Goal: Task Accomplishment & Management: Use online tool/utility

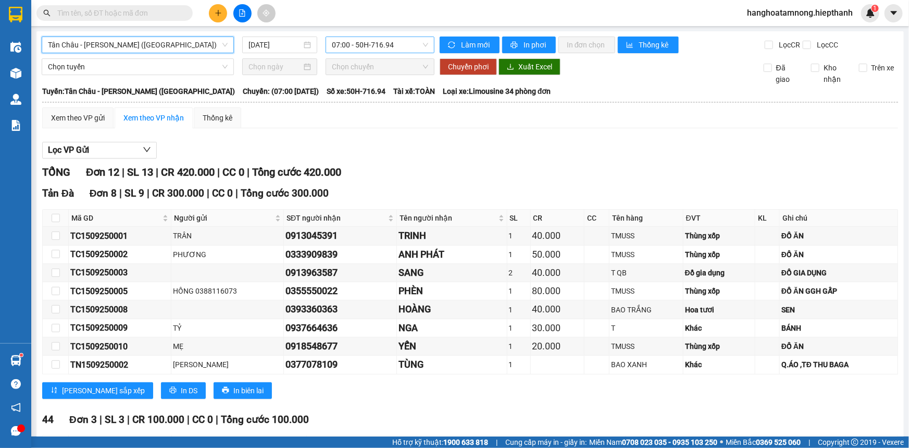
click at [383, 42] on span "07:00 - 50H-716.94" at bounding box center [380, 45] width 96 height 16
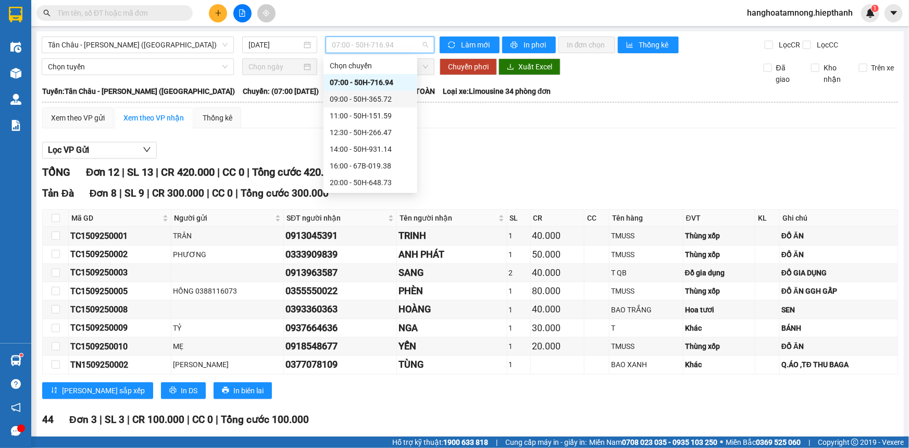
click at [343, 96] on div "09:00 - 50H-365.72" at bounding box center [370, 98] width 81 height 11
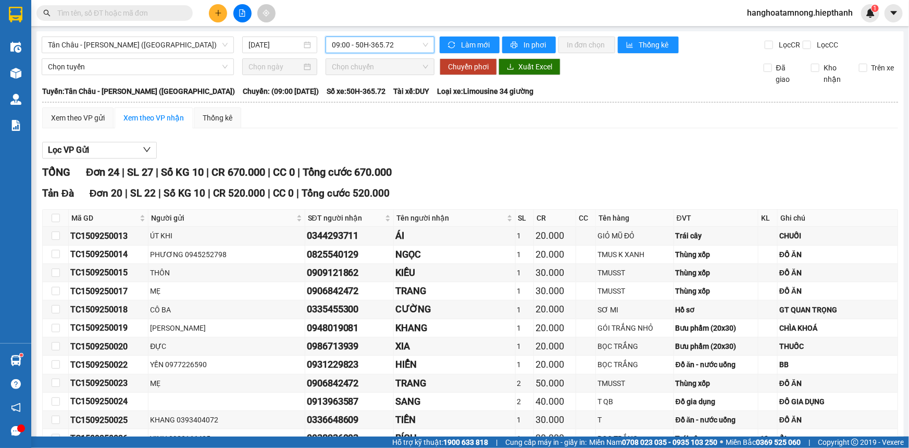
click at [354, 45] on span "09:00 - 50H-365.72" at bounding box center [380, 45] width 96 height 16
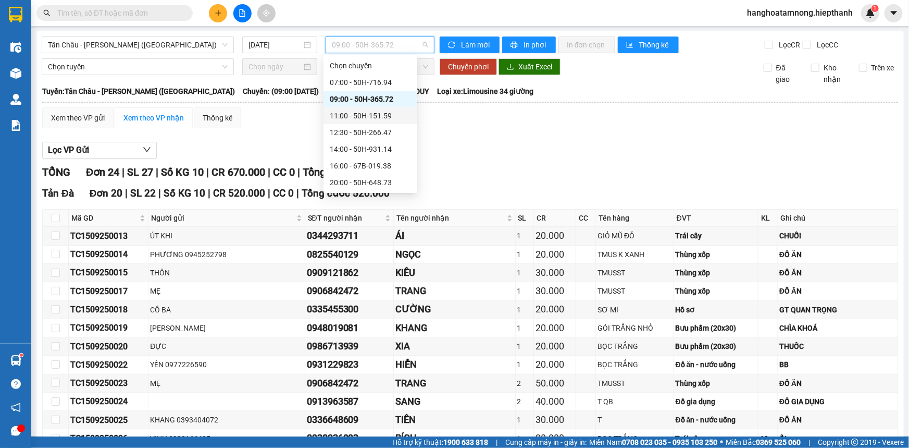
click at [479, 142] on div "Lọc VP Gửi" at bounding box center [470, 150] width 856 height 17
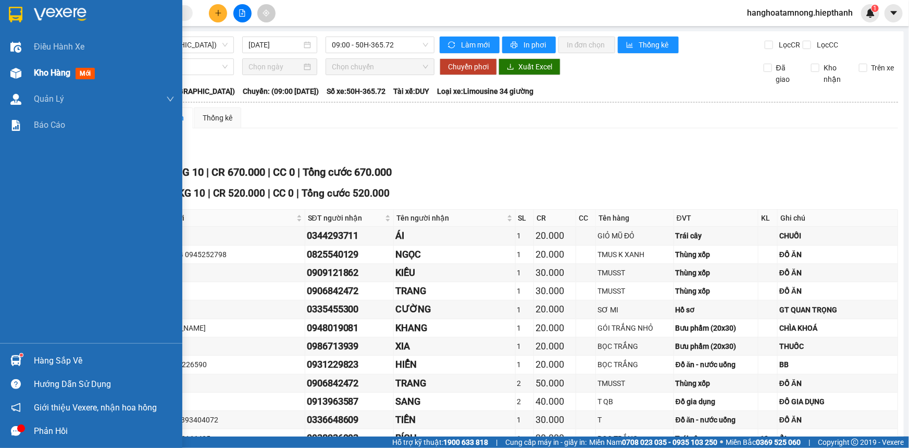
click at [27, 72] on div "Kho hàng mới" at bounding box center [91, 73] width 182 height 26
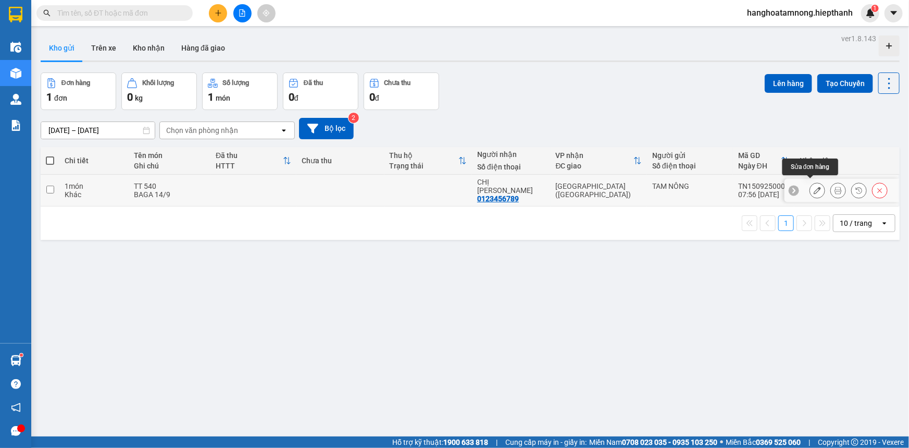
click at [815, 184] on button at bounding box center [817, 190] width 15 height 18
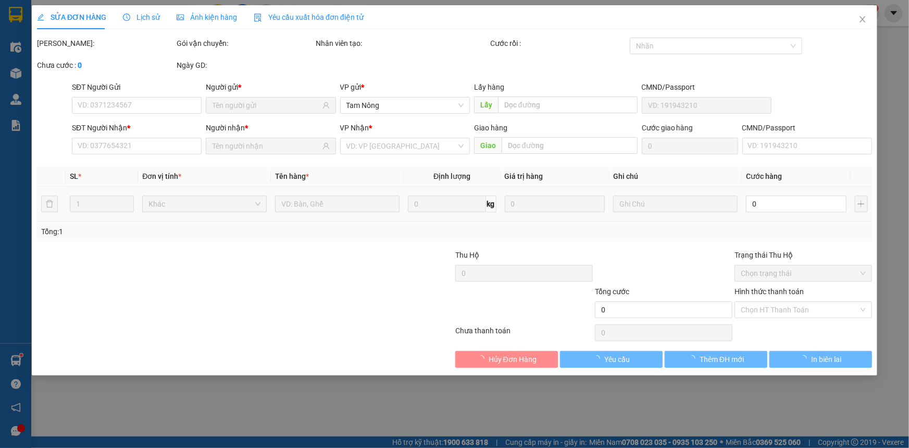
type input "0123456789"
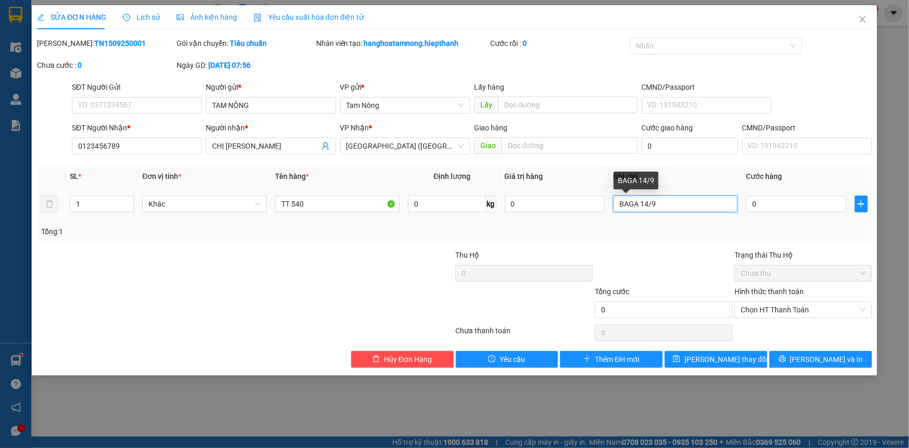
click at [662, 206] on input "BAGA 14/9" at bounding box center [675, 203] width 125 height 17
type input "BAGA 14/9 GỬI XE 7H"
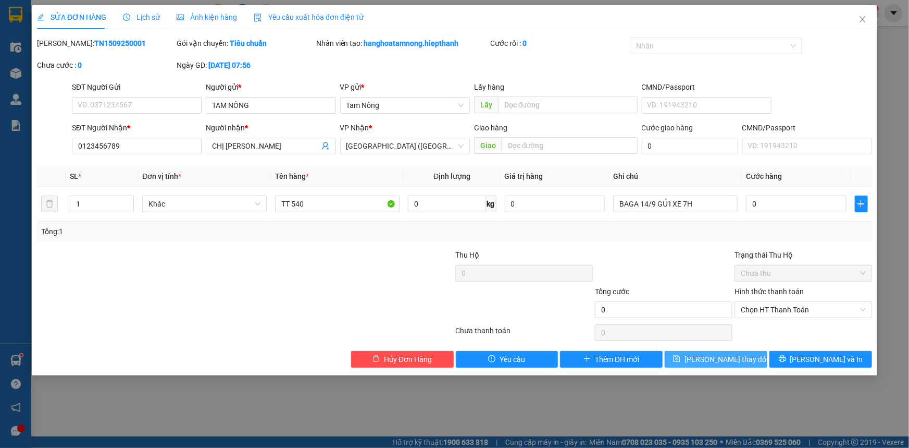
click at [709, 358] on span "[PERSON_NAME] thay đổi" at bounding box center [726, 358] width 83 height 11
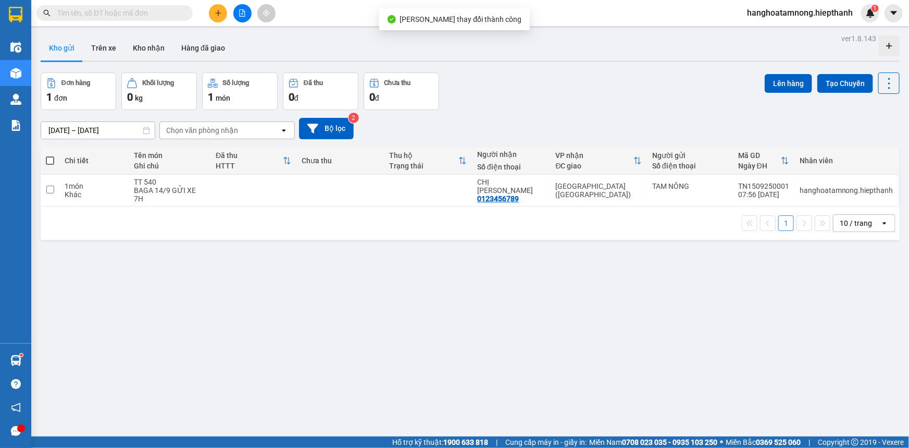
click at [46, 157] on span at bounding box center [50, 160] width 8 height 8
click at [50, 155] on input "checkbox" at bounding box center [50, 155] width 0 height 0
checkbox input "true"
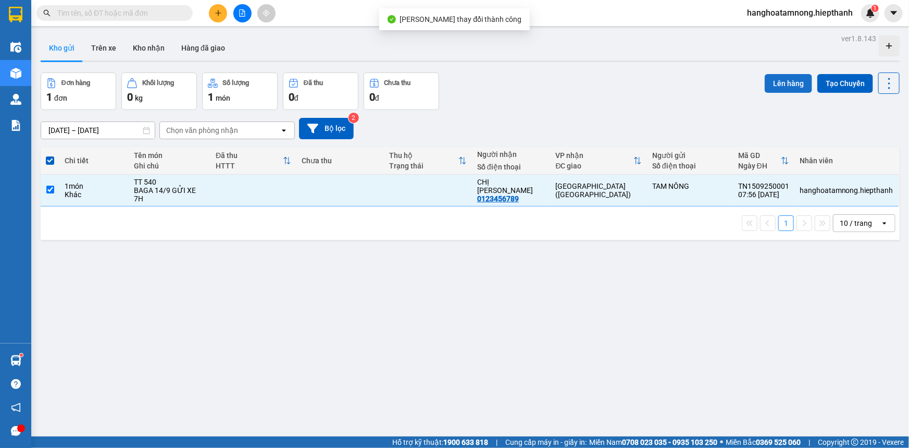
click at [777, 82] on button "Lên hàng" at bounding box center [788, 83] width 47 height 19
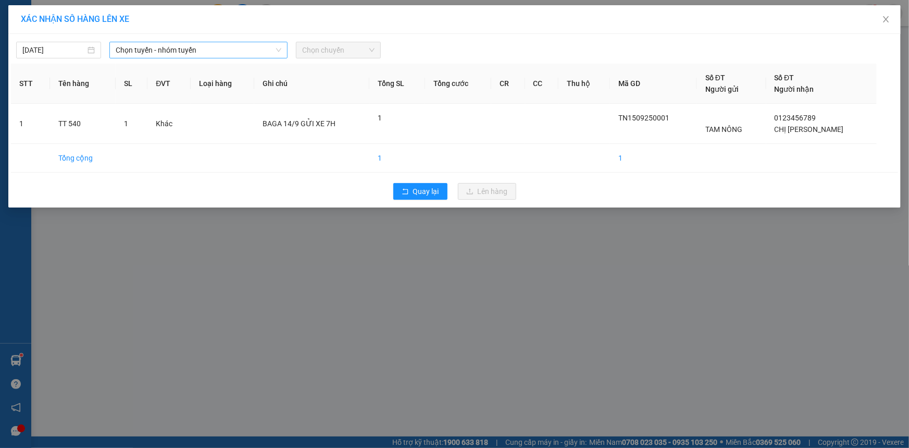
click at [150, 47] on span "Chọn tuyến - nhóm tuyến" at bounding box center [199, 50] width 166 height 16
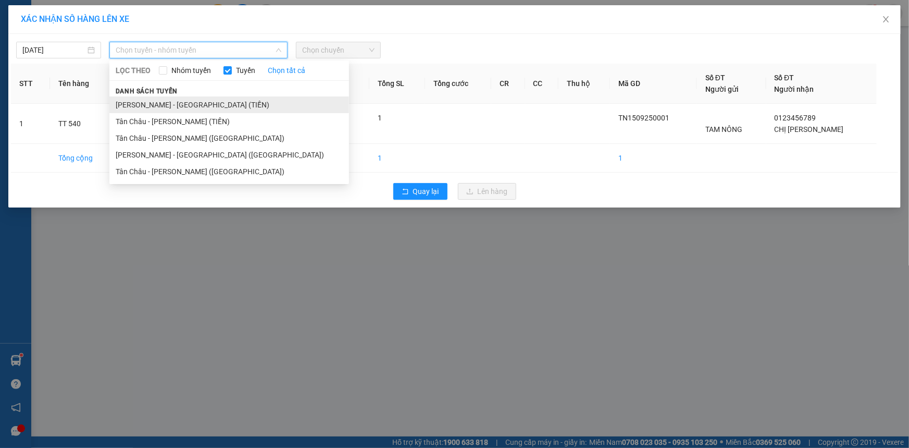
click at [159, 99] on li "[PERSON_NAME] - [GEOGRAPHIC_DATA] (TIỀN)" at bounding box center [229, 104] width 240 height 17
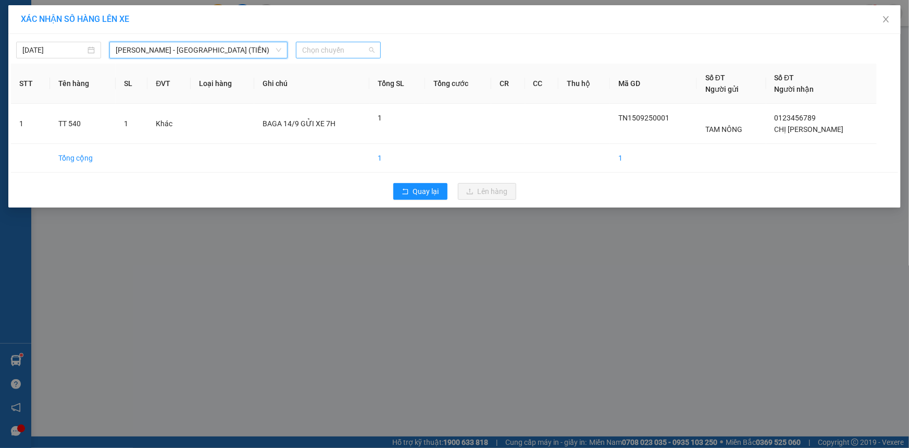
click at [331, 57] on span "Chọn chuyến" at bounding box center [338, 50] width 72 height 16
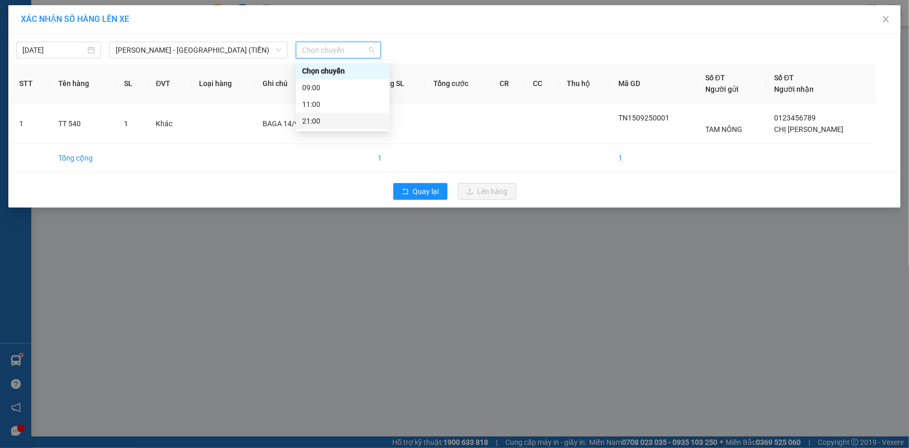
click at [310, 122] on div "21:00" at bounding box center [342, 120] width 81 height 11
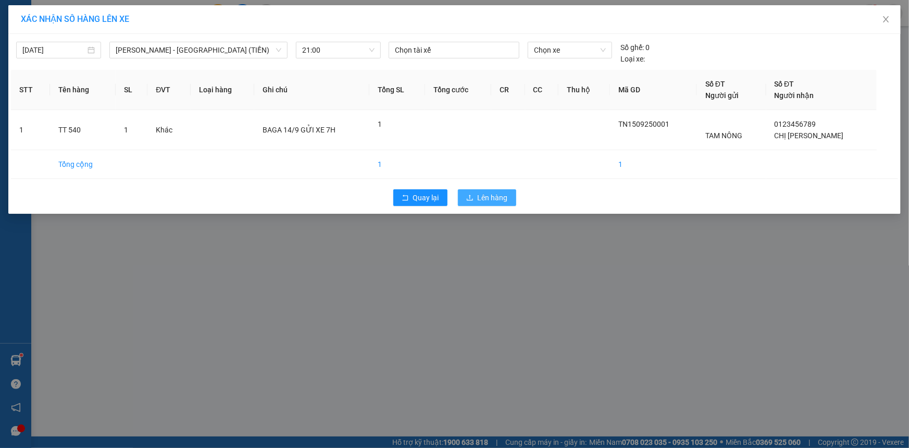
click at [495, 194] on span "Lên hàng" at bounding box center [493, 197] width 30 height 11
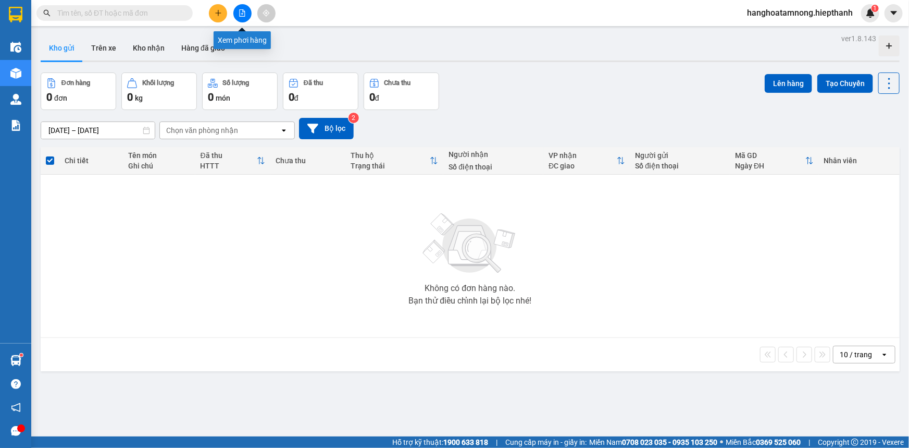
click at [244, 10] on icon "file-add" at bounding box center [242, 12] width 7 height 7
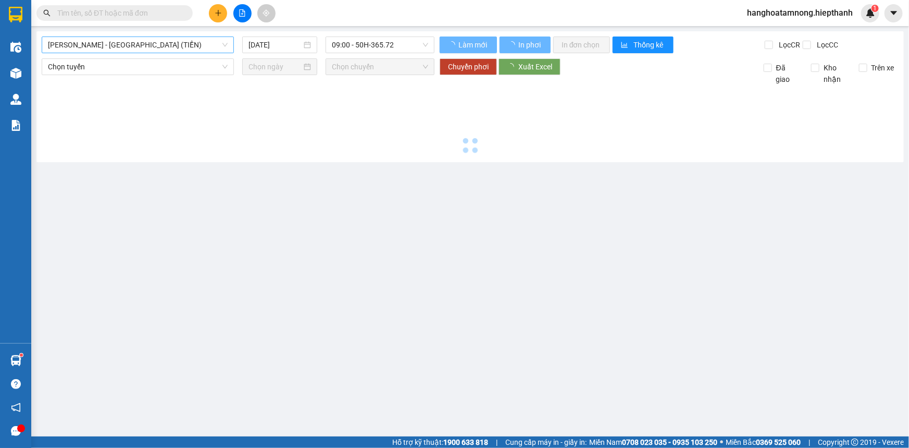
click at [165, 40] on span "[PERSON_NAME] - [GEOGRAPHIC_DATA] (TIỀN)" at bounding box center [138, 45] width 180 height 16
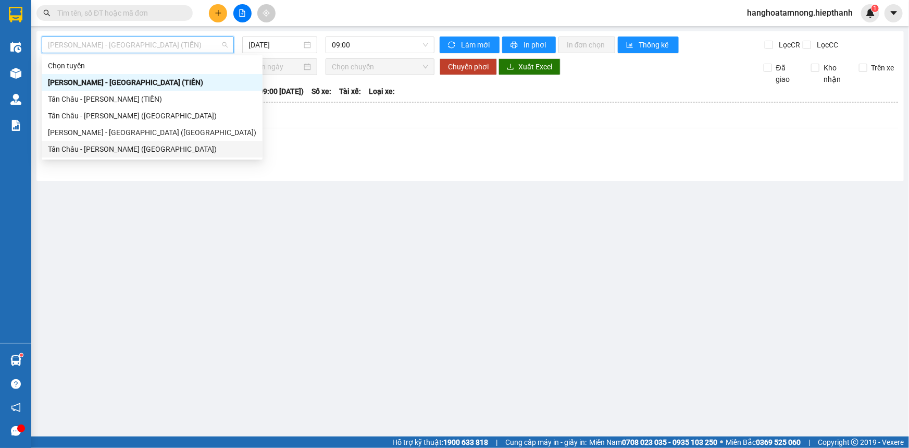
click at [79, 146] on div "Tân Châu - [PERSON_NAME] ([GEOGRAPHIC_DATA])" at bounding box center [152, 148] width 208 height 11
type input "[DATE]"
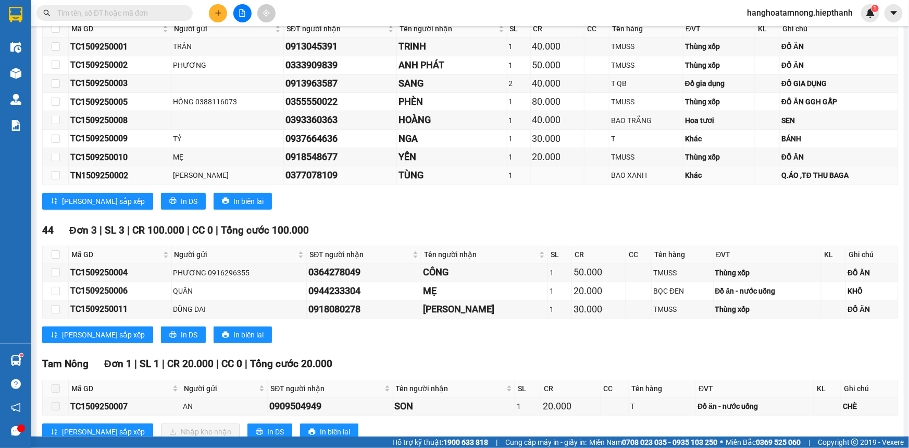
scroll to position [220, 0]
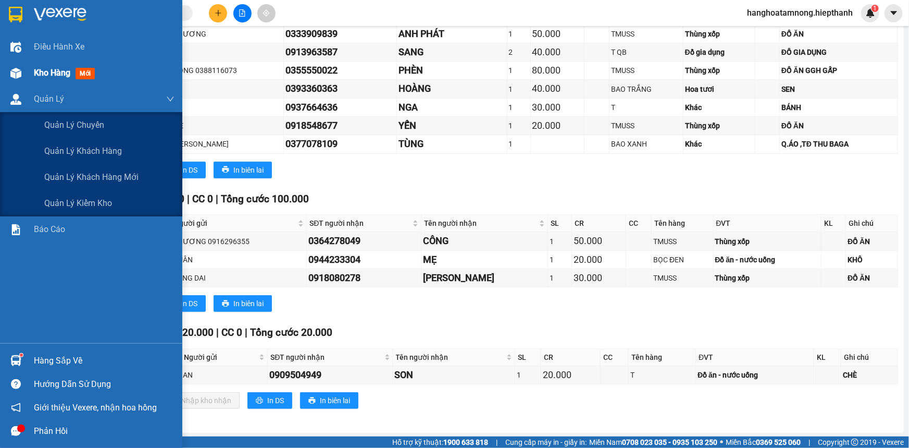
drag, startPoint x: 52, startPoint y: 77, endPoint x: 68, endPoint y: 71, distance: 16.7
click at [52, 76] on span "Kho hàng" at bounding box center [52, 73] width 36 height 10
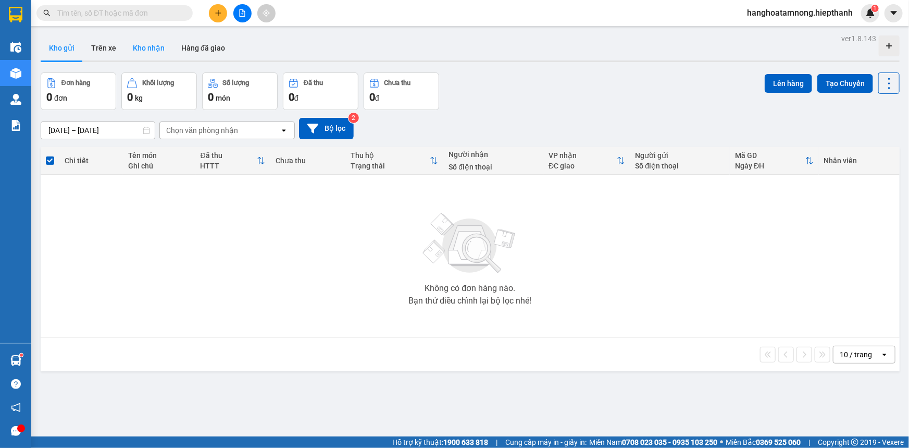
click at [154, 52] on button "Kho nhận" at bounding box center [149, 47] width 48 height 25
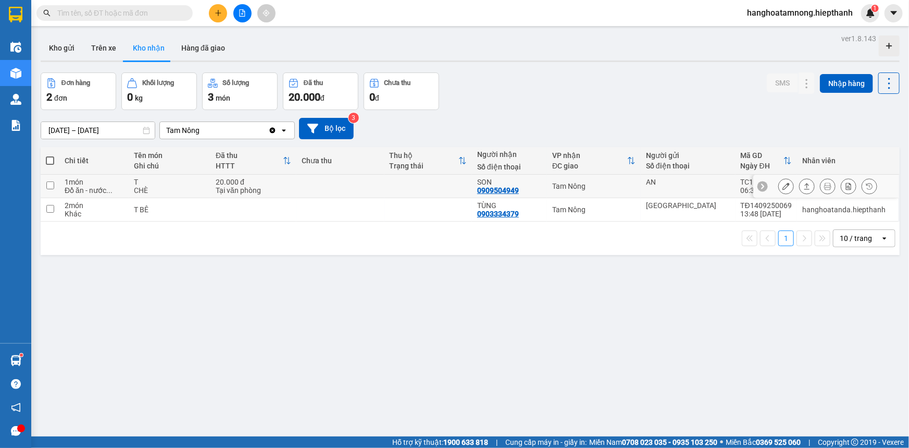
click at [783, 184] on icon at bounding box center [786, 185] width 7 height 7
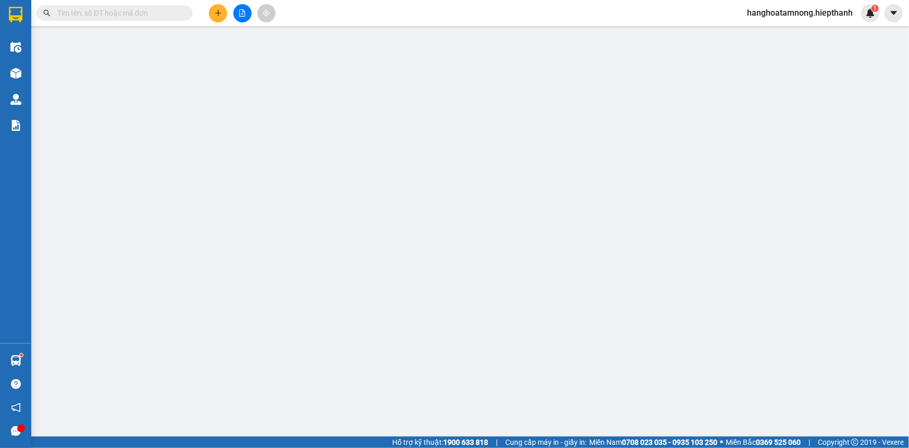
type input "AN"
type input "0909504949"
type input "SON"
type input "20.000"
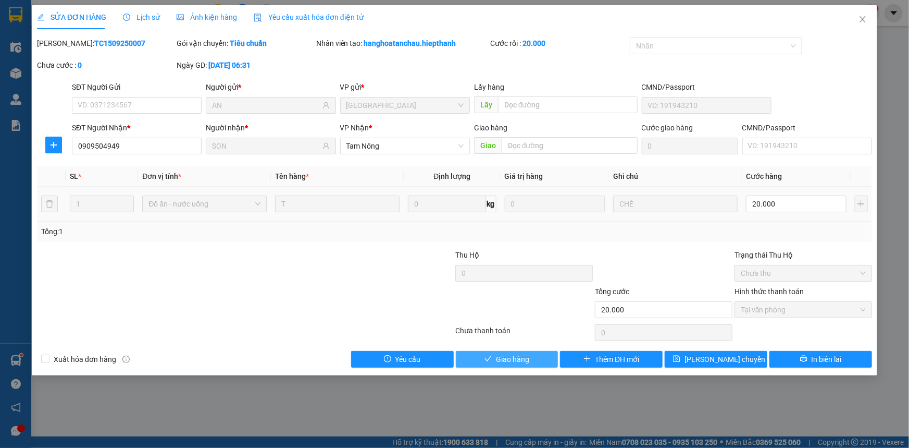
click at [543, 352] on button "Giao hàng" at bounding box center [507, 359] width 103 height 17
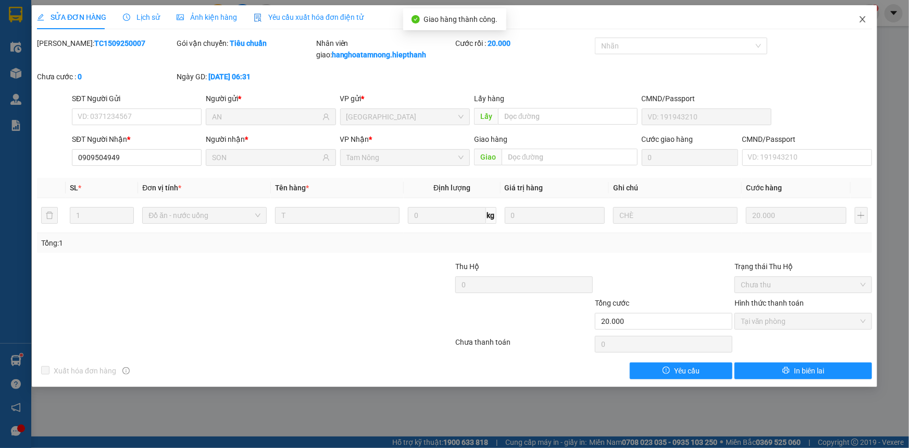
click at [867, 17] on icon "close" at bounding box center [863, 19] width 8 height 8
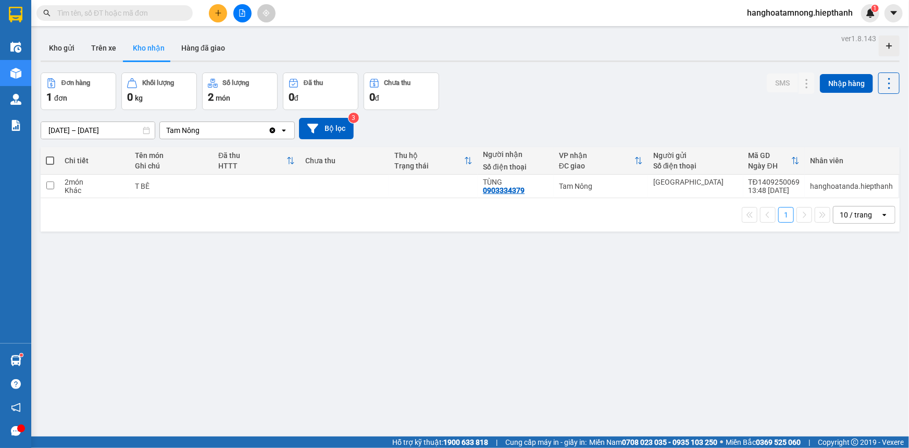
click at [215, 14] on icon "plus" at bounding box center [218, 12] width 7 height 7
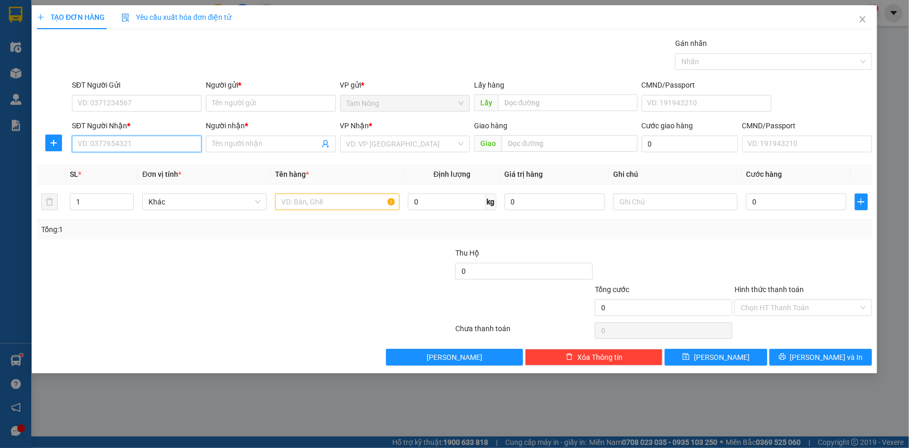
click at [150, 143] on input "SĐT Người Nhận *" at bounding box center [137, 144] width 130 height 17
click at [129, 157] on div "0938534120 - KHOA" at bounding box center [137, 164] width 130 height 17
type input "0938534120"
type input "KHOA"
type input "0938534120"
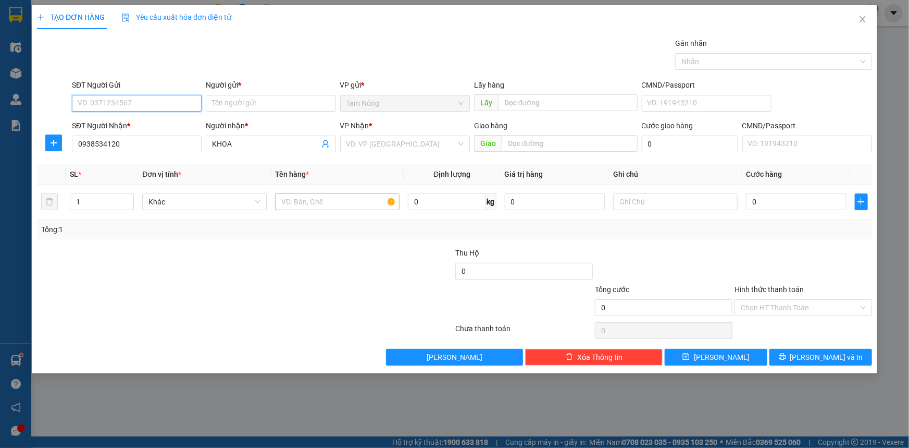
click at [150, 103] on input "SĐT Người Gửi" at bounding box center [137, 103] width 130 height 17
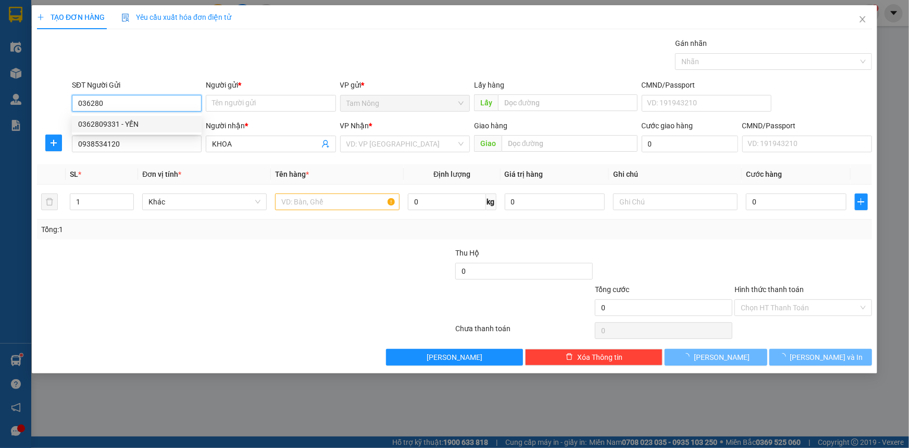
click at [147, 123] on div "0362809331 - YẾN" at bounding box center [136, 123] width 117 height 11
type input "0362809331"
type input "YẾN"
type input "0362809331"
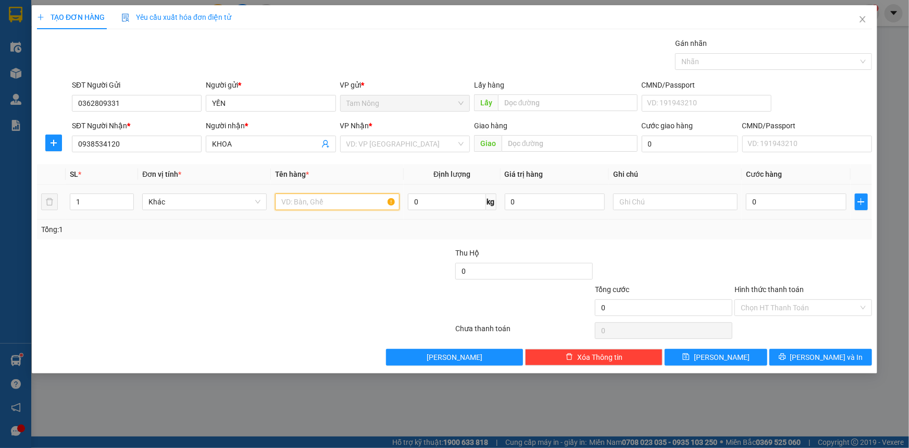
click at [311, 203] on input "text" at bounding box center [337, 201] width 125 height 17
type input "TMUST"
click at [642, 200] on input "text" at bounding box center [675, 201] width 125 height 17
type input "MẪU XÉT NGHIỆM"
click at [803, 208] on input "0" at bounding box center [796, 201] width 101 height 17
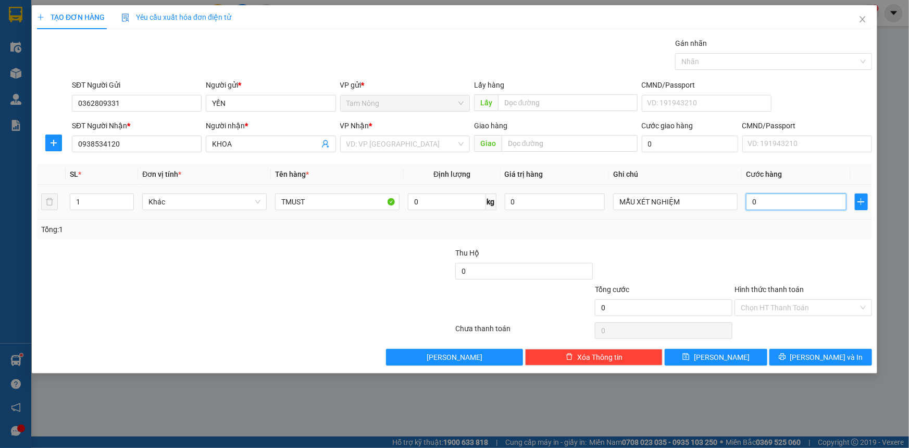
type input "2"
type input "20"
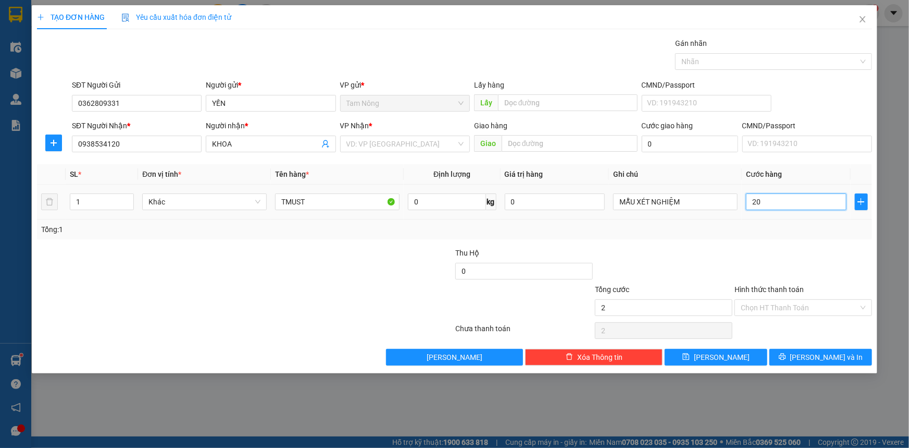
type input "20"
type input "20.000"
click at [405, 145] on input "search" at bounding box center [402, 144] width 110 height 16
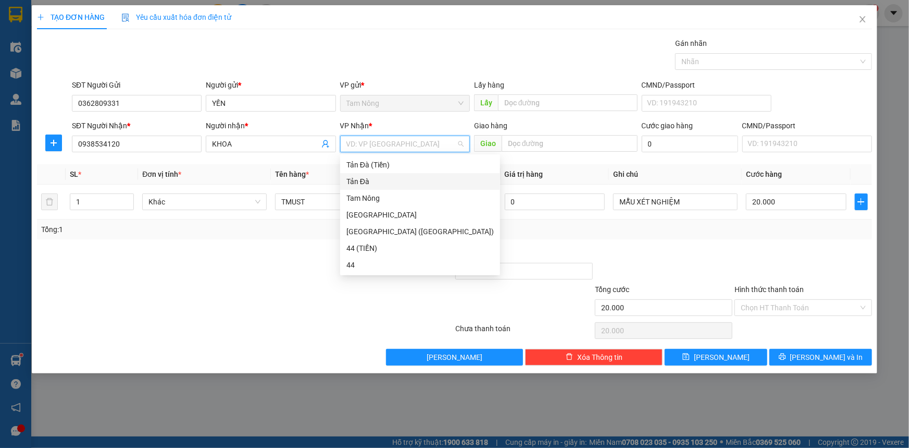
click at [373, 182] on div "Tản Đà" at bounding box center [420, 181] width 147 height 11
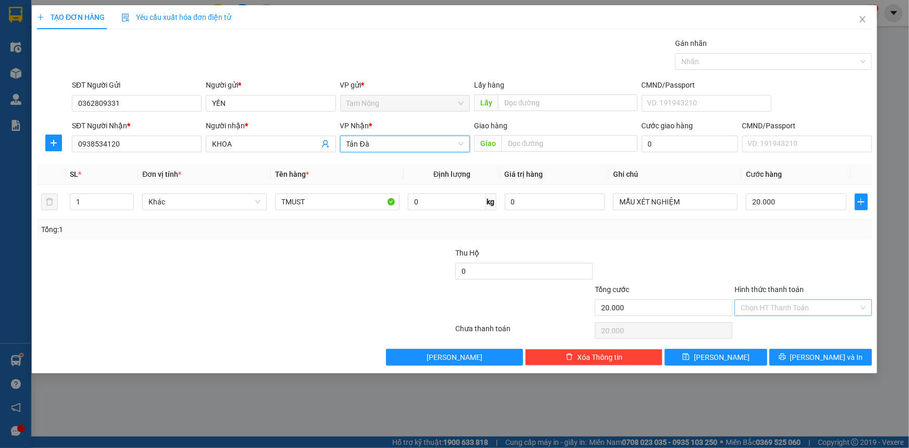
click at [766, 305] on input "Hình thức thanh toán" at bounding box center [800, 308] width 118 height 16
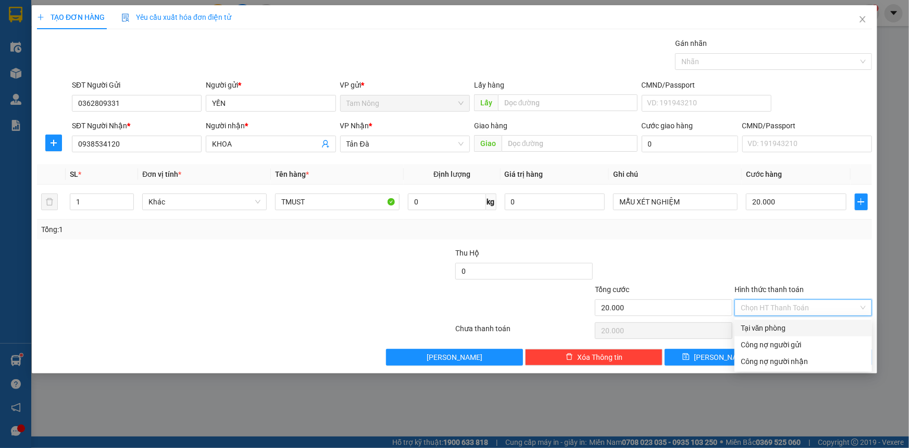
click at [759, 325] on div "Tại văn phòng" at bounding box center [803, 327] width 125 height 11
type input "0"
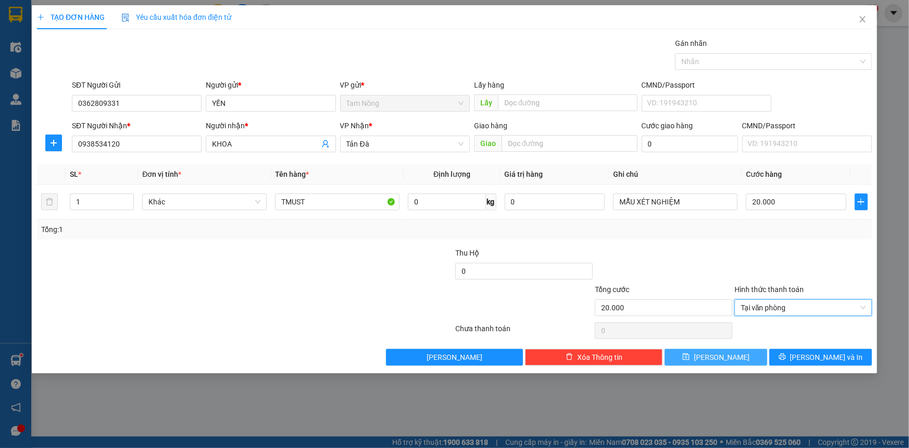
click at [690, 354] on icon "save" at bounding box center [686, 356] width 7 height 7
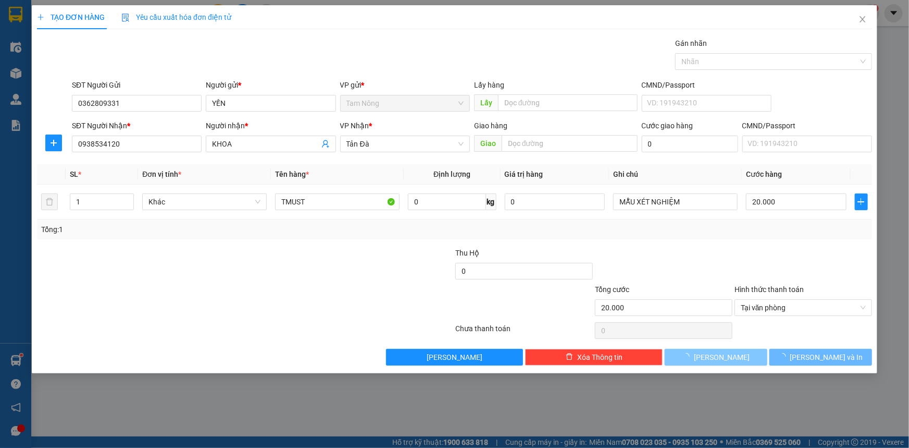
type input "0"
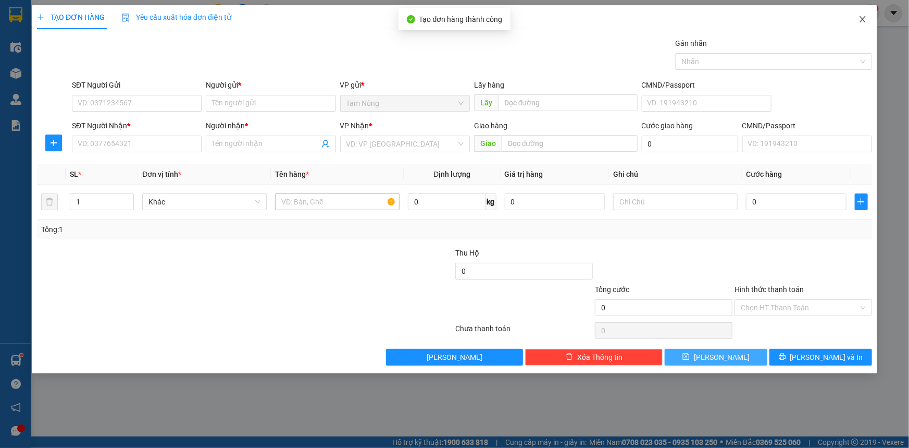
click at [863, 21] on icon "close" at bounding box center [863, 19] width 8 height 8
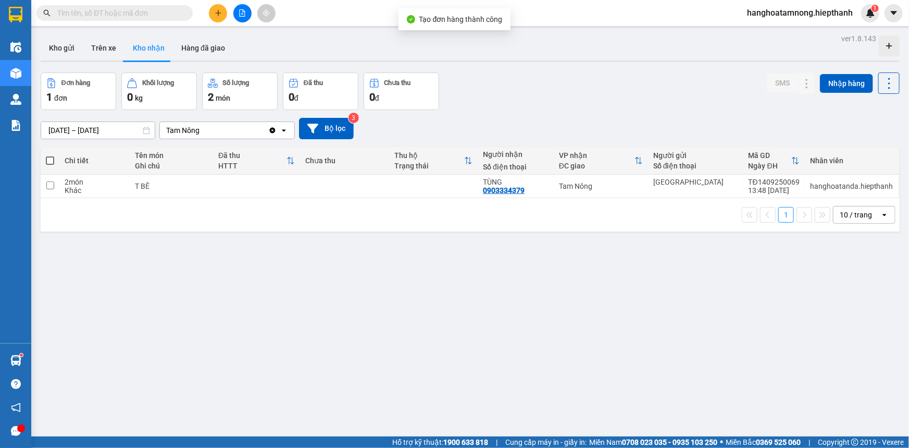
click at [239, 18] on button at bounding box center [242, 13] width 18 height 18
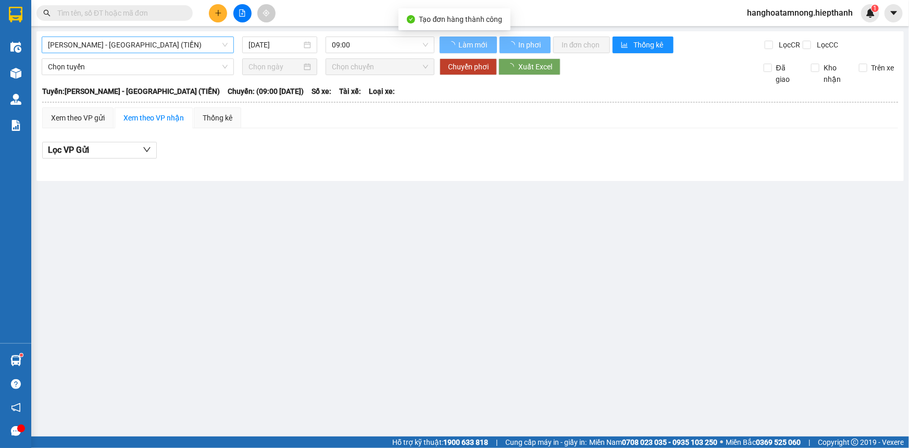
click at [151, 44] on span "[PERSON_NAME] - [GEOGRAPHIC_DATA] (TIỀN)" at bounding box center [138, 45] width 180 height 16
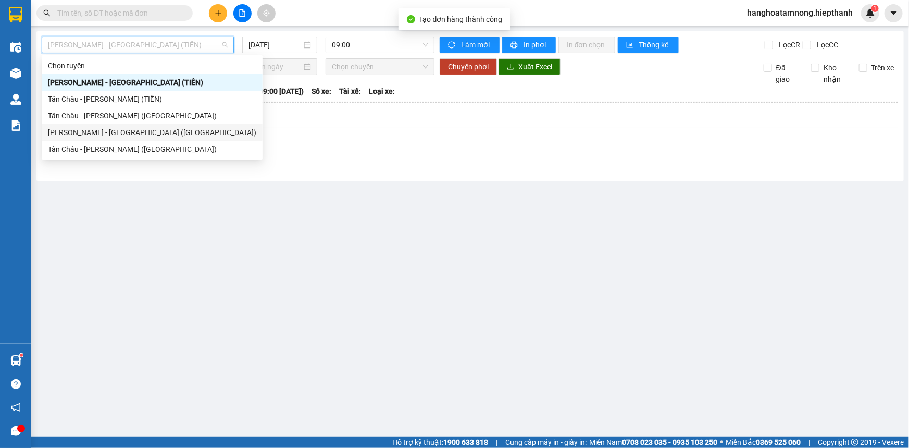
click at [100, 134] on div "[PERSON_NAME] - [GEOGRAPHIC_DATA] ([GEOGRAPHIC_DATA])" at bounding box center [152, 132] width 208 height 11
type input "[DATE]"
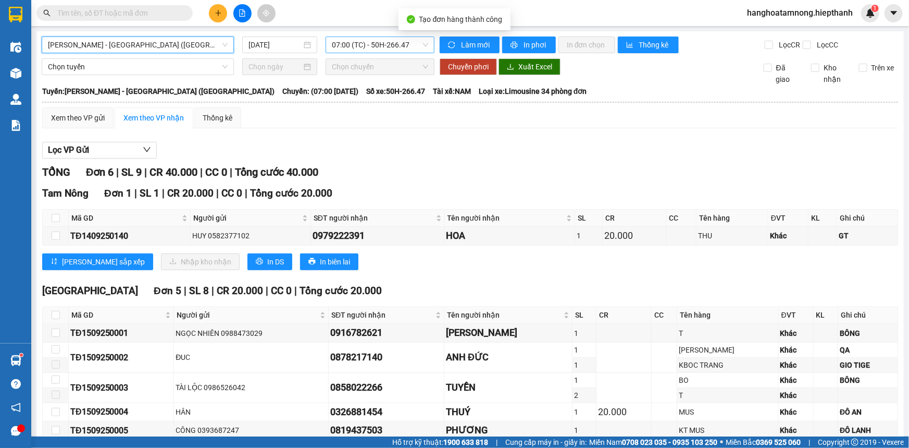
click at [339, 48] on span "07:00 (TC) - 50H-266.47" at bounding box center [380, 45] width 96 height 16
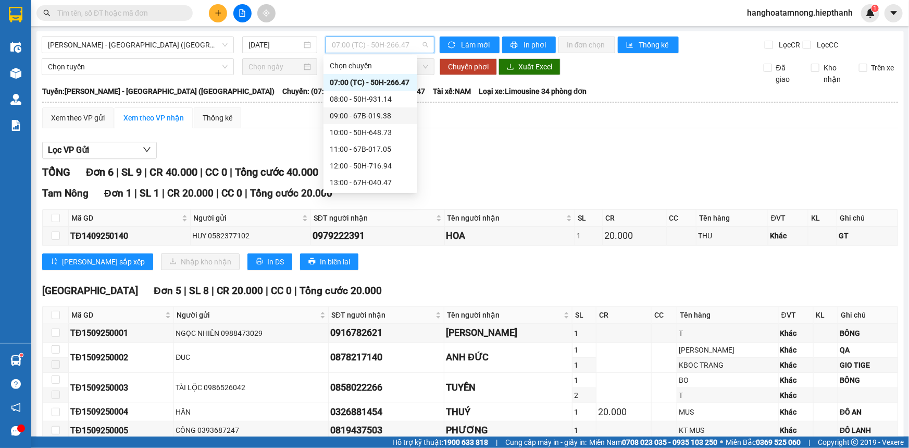
click at [279, 126] on div "Xem theo VP gửi Xem theo VP nhận Thống kê" at bounding box center [470, 117] width 856 height 21
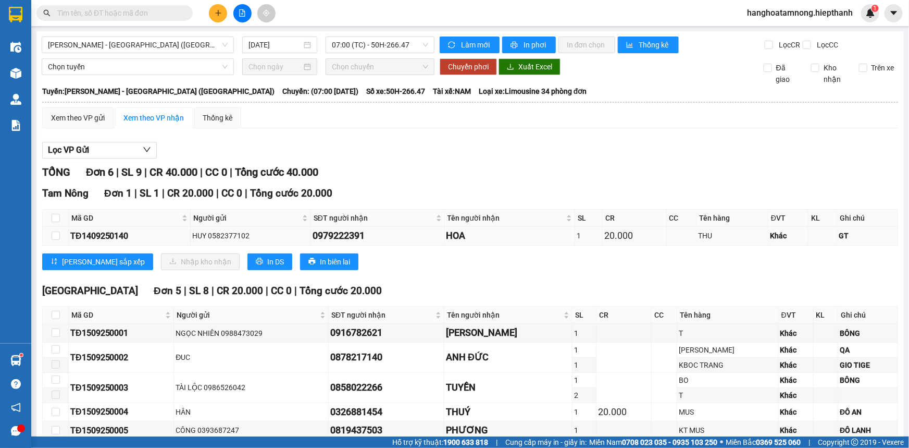
scroll to position [56, 0]
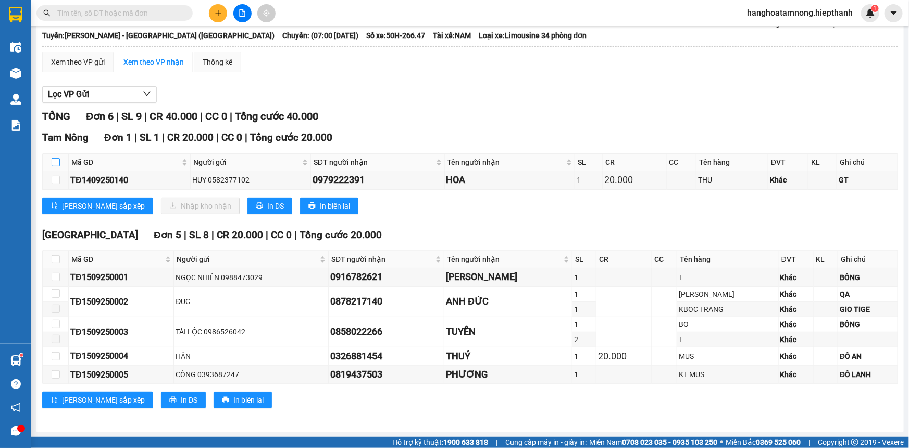
click at [57, 162] on input "checkbox" at bounding box center [56, 162] width 8 height 8
checkbox input "true"
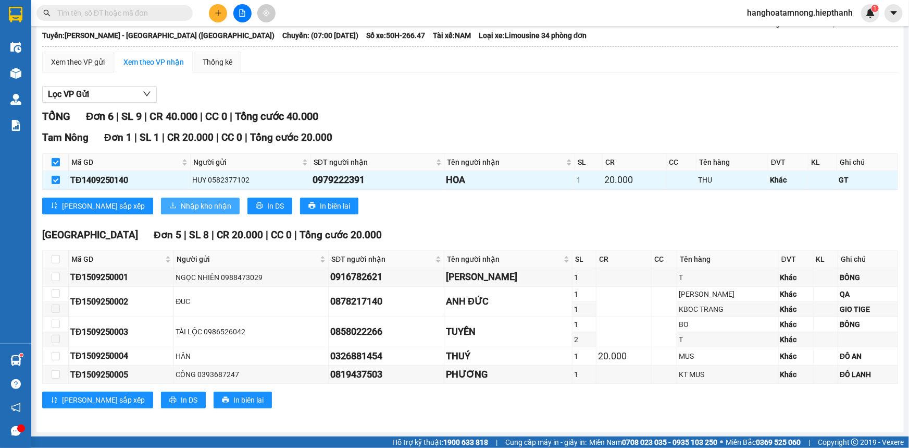
click at [181, 204] on span "Nhập kho nhận" at bounding box center [206, 205] width 51 height 11
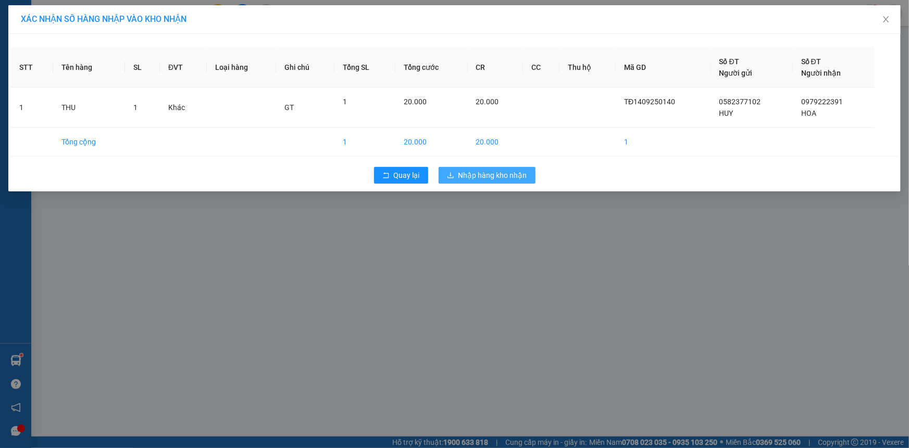
click at [510, 178] on span "Nhập hàng kho nhận" at bounding box center [493, 174] width 69 height 11
